Goal: Task Accomplishment & Management: Use online tool/utility

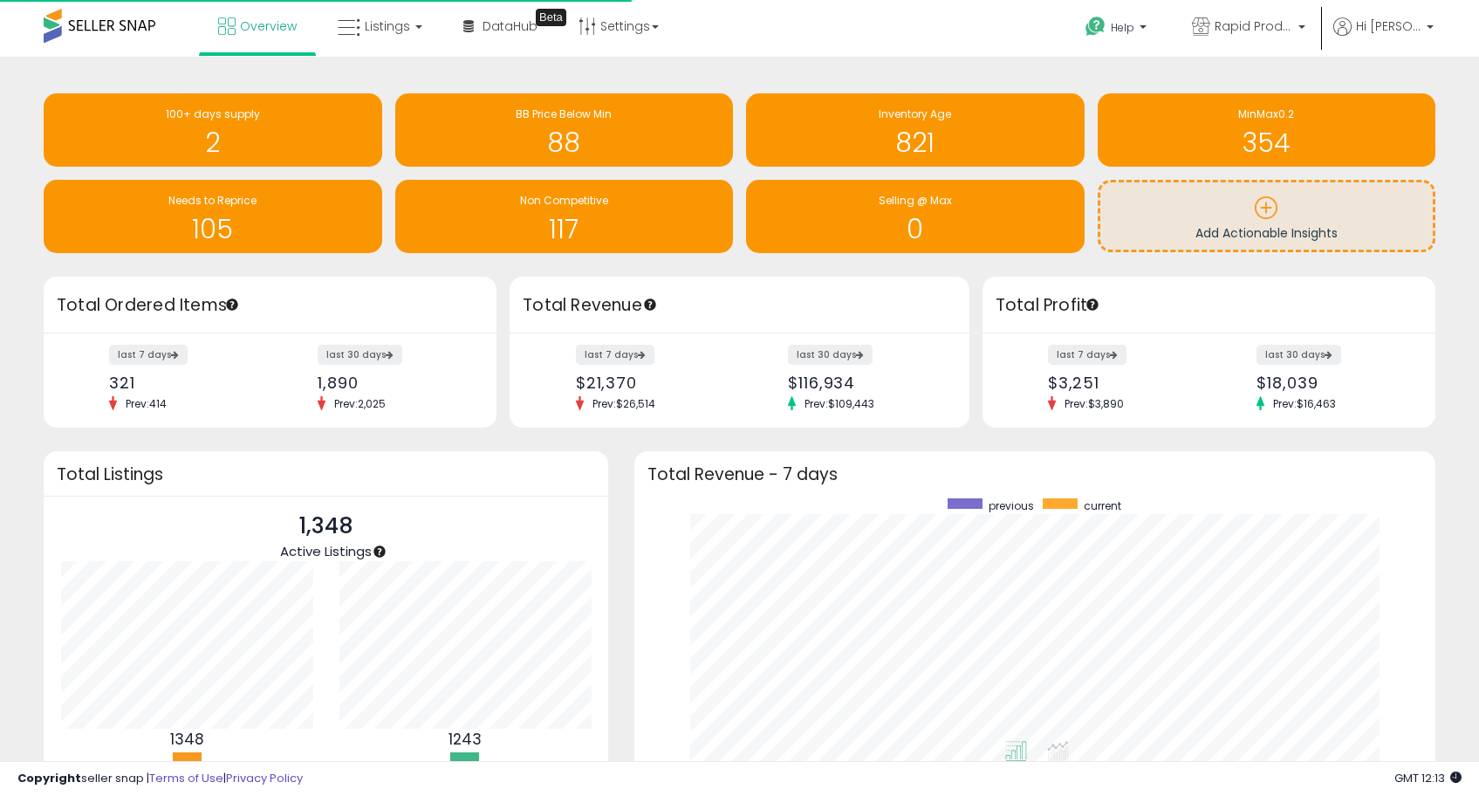
scroll to position [330, 766]
click at [388, 23] on span "Listings" at bounding box center [387, 25] width 45 height 17
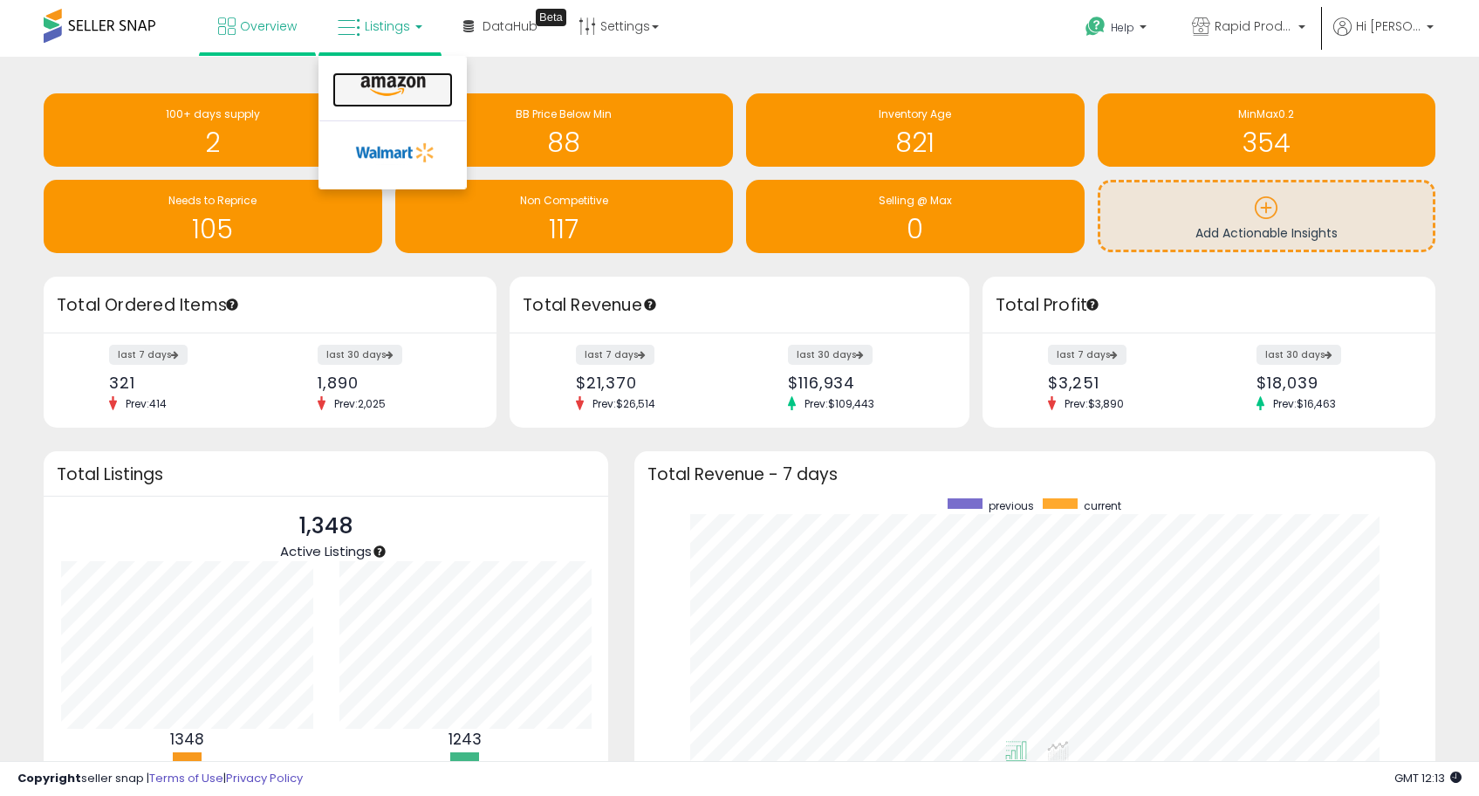
click at [403, 86] on icon at bounding box center [393, 86] width 76 height 23
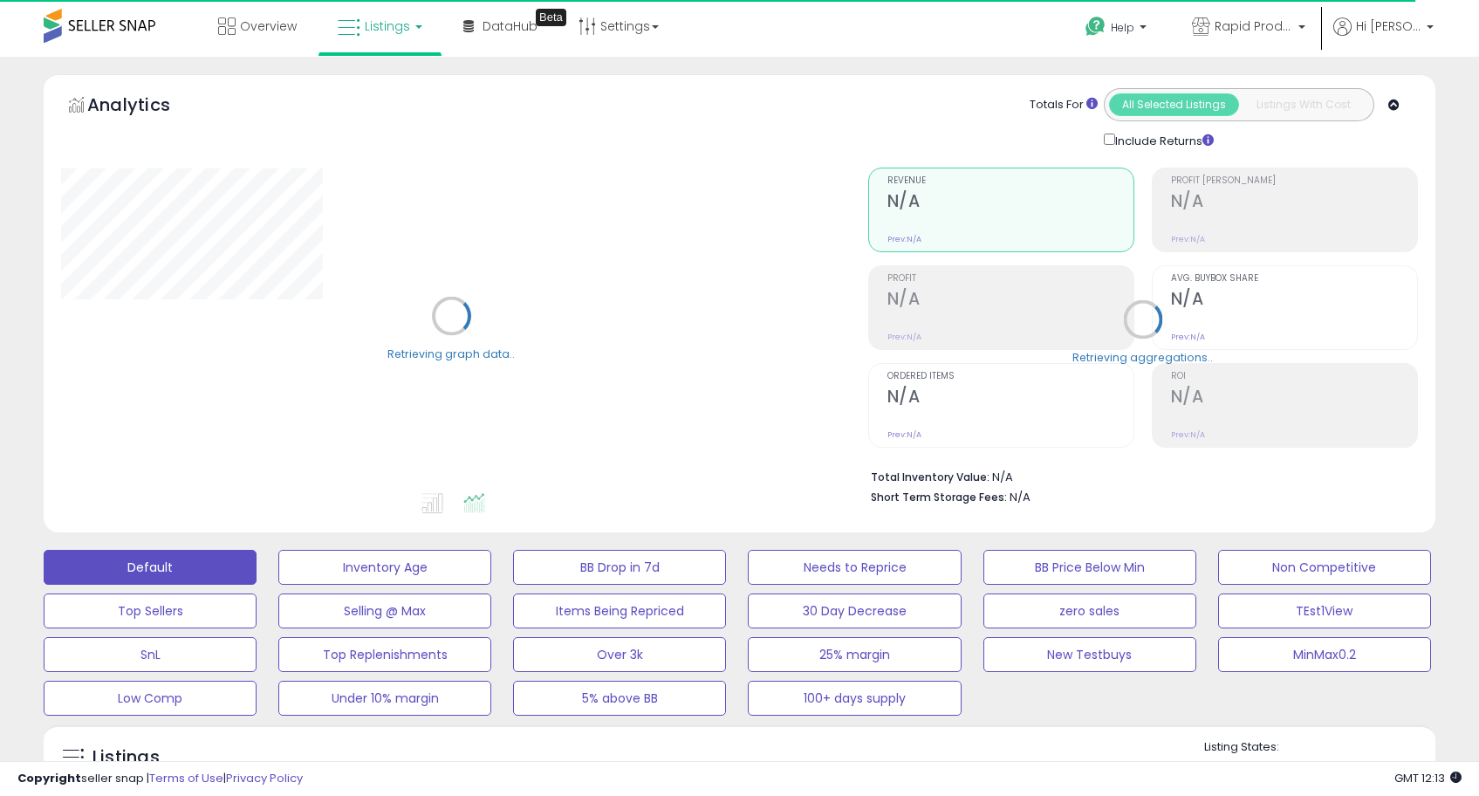
click at [737, 471] on div "Retrieving graph data.." at bounding box center [451, 329] width 807 height 358
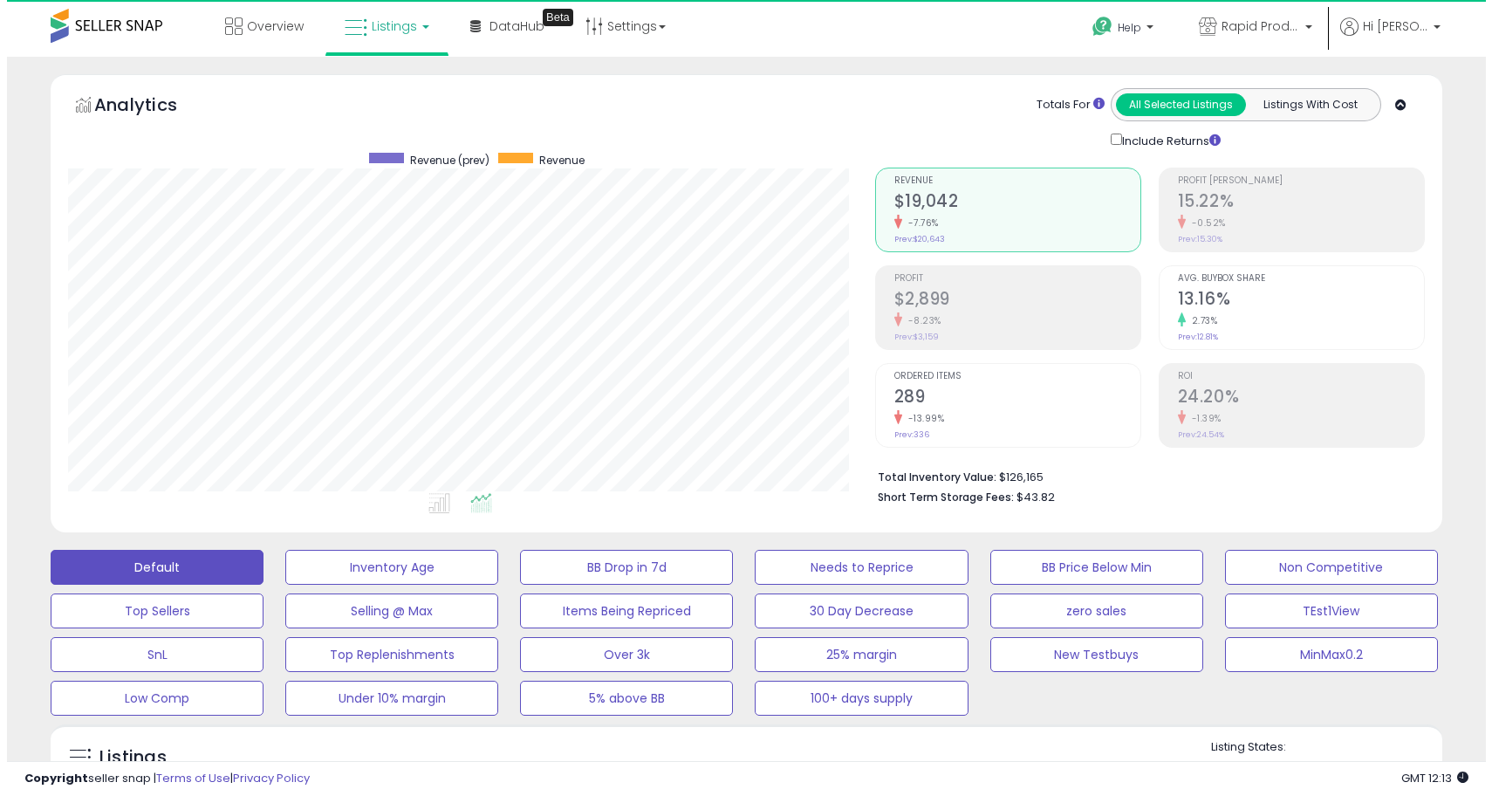
scroll to position [358, 806]
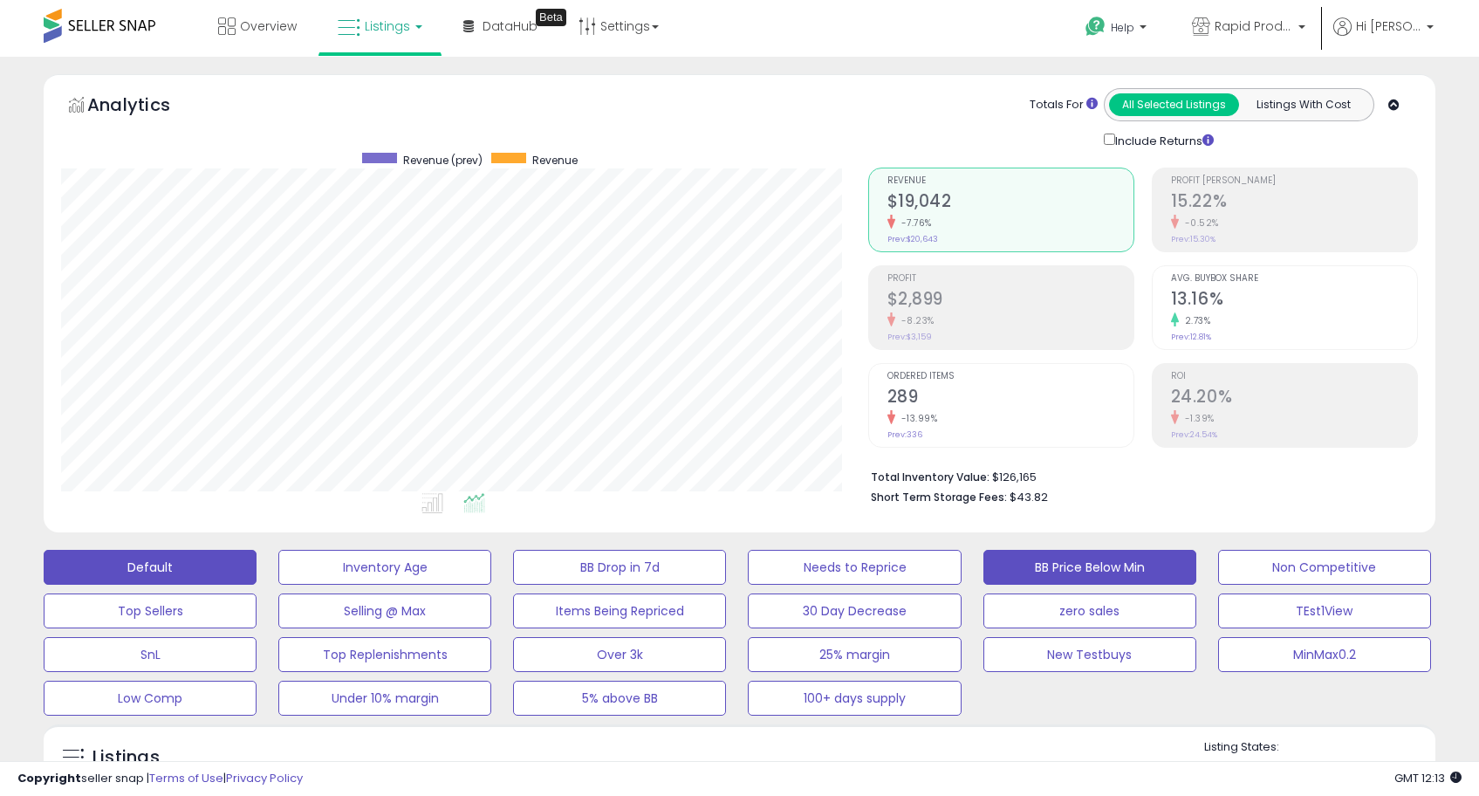
click at [1098, 552] on button "BB Price Below Min" at bounding box center [1090, 567] width 213 height 35
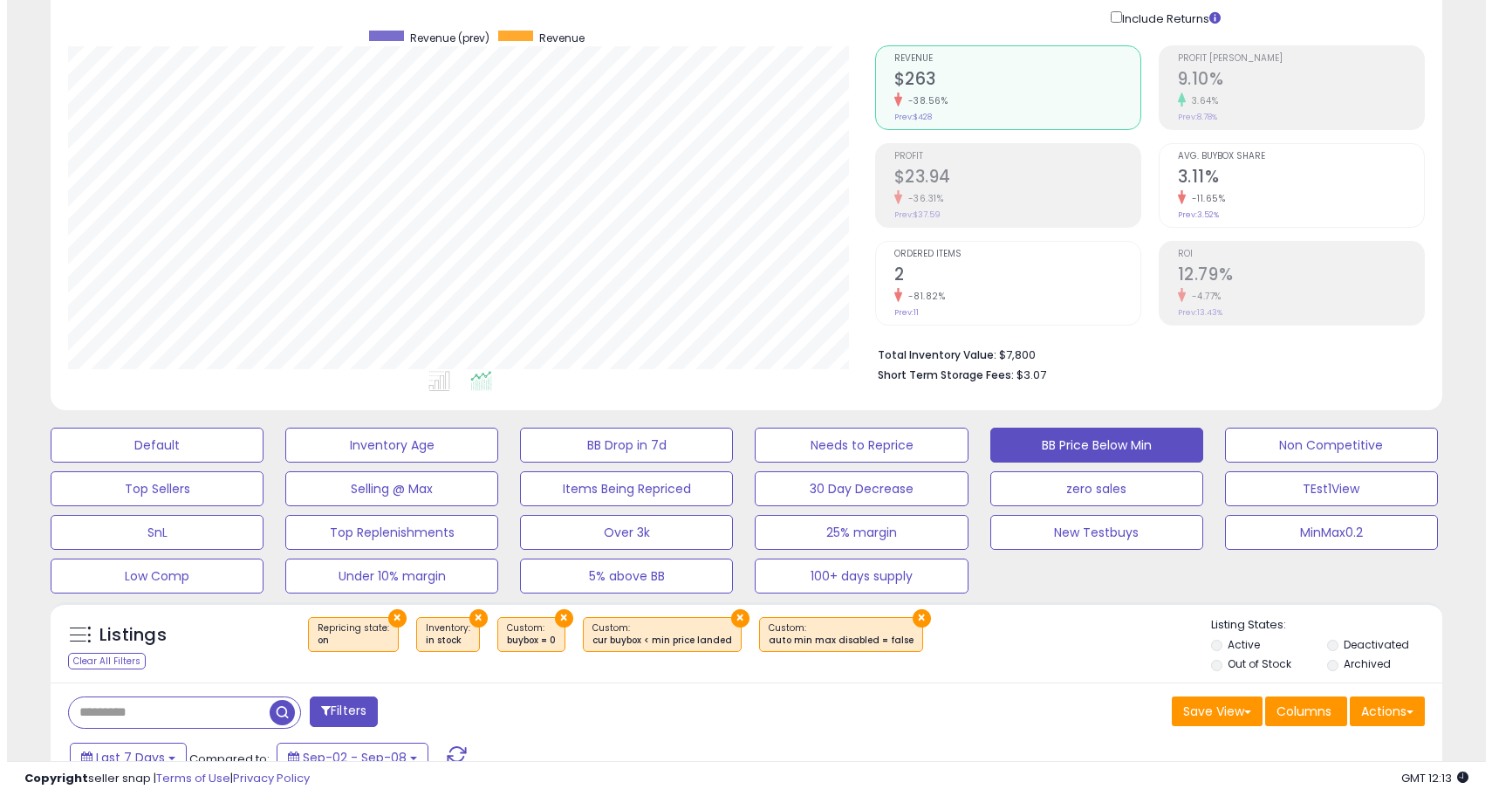
scroll to position [151, 0]
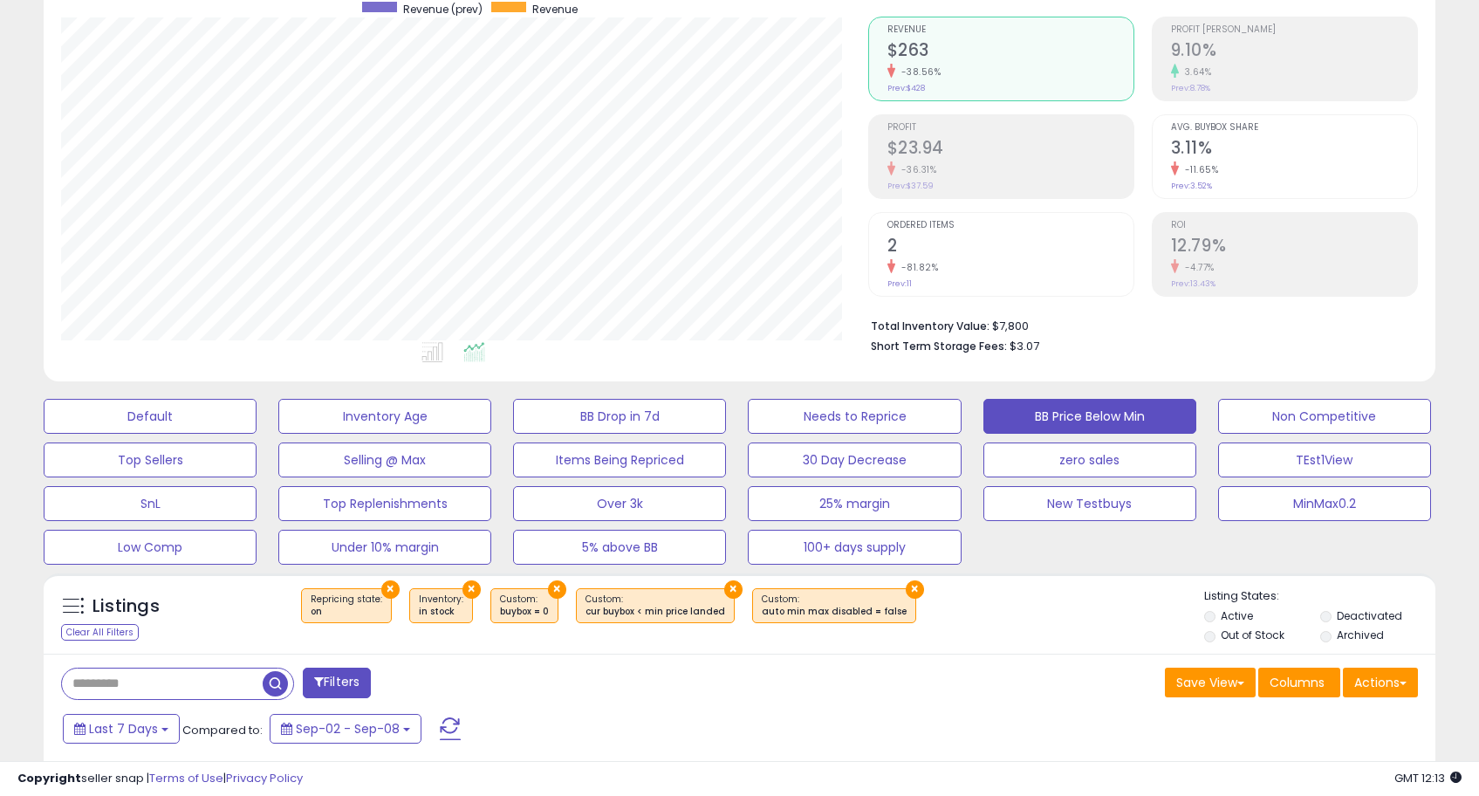
click at [1085, 453] on button "zero sales" at bounding box center [1090, 459] width 213 height 35
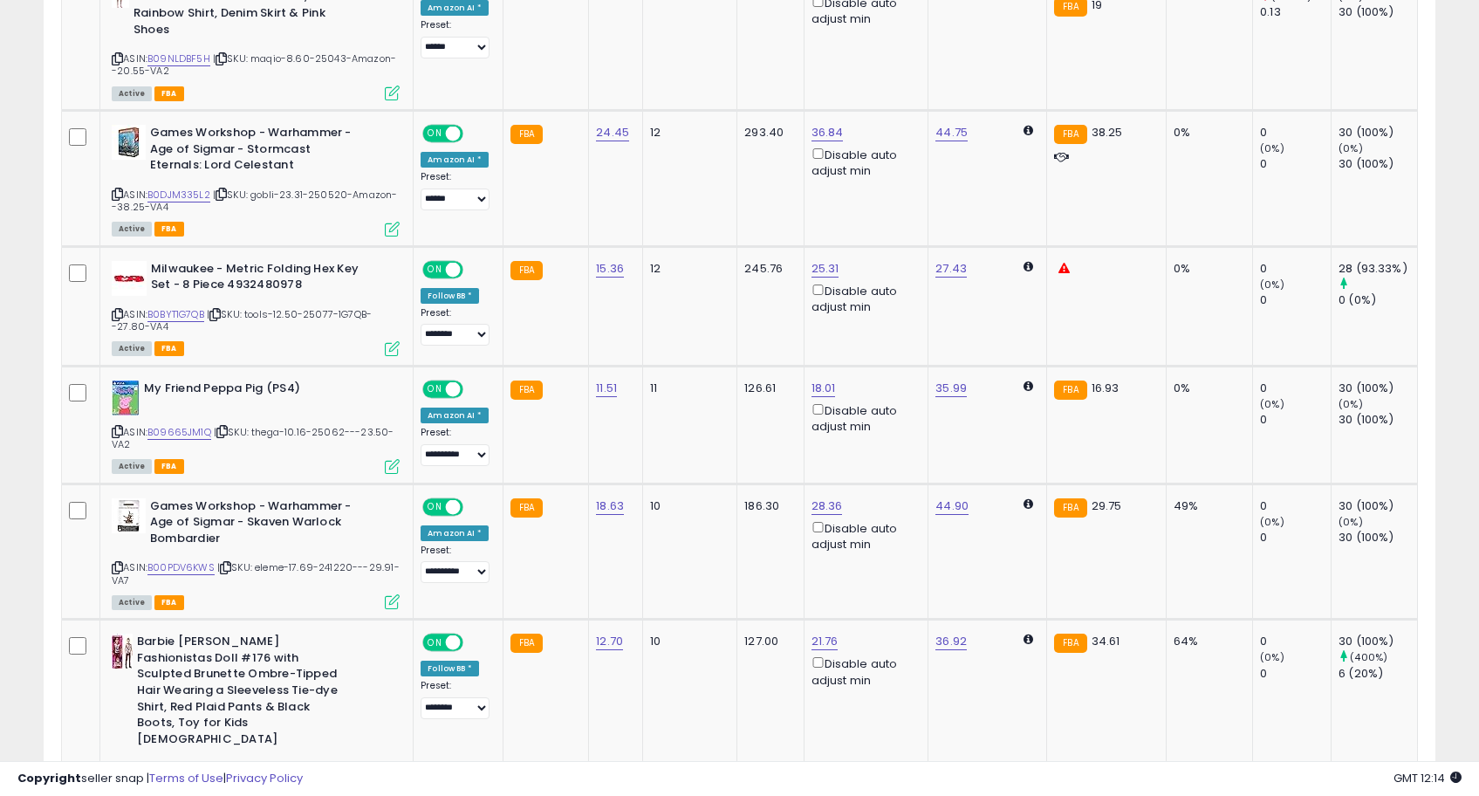
scroll to position [0, 0]
